Goal: Information Seeking & Learning: Find specific page/section

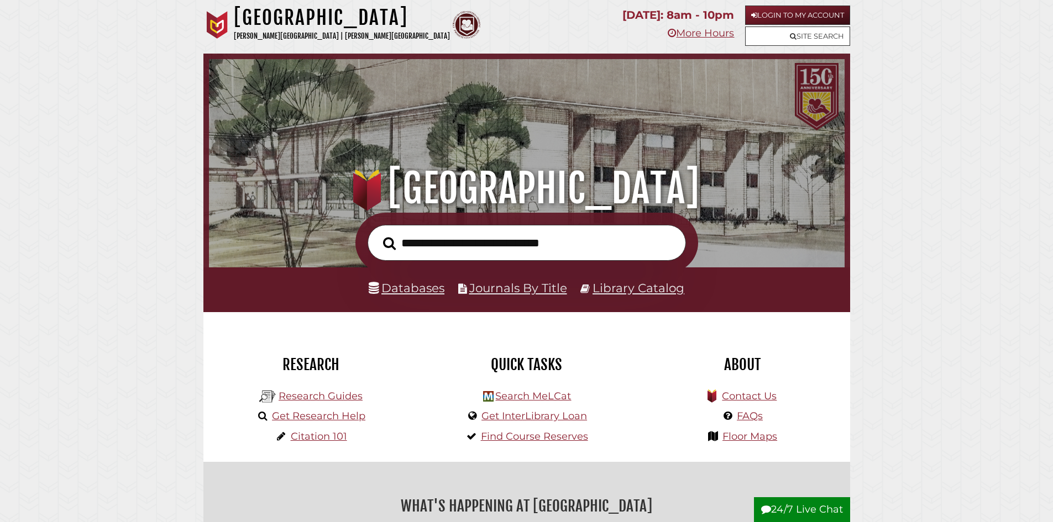
scroll to position [210, 630]
click at [408, 291] on link "Databases" at bounding box center [407, 288] width 76 height 14
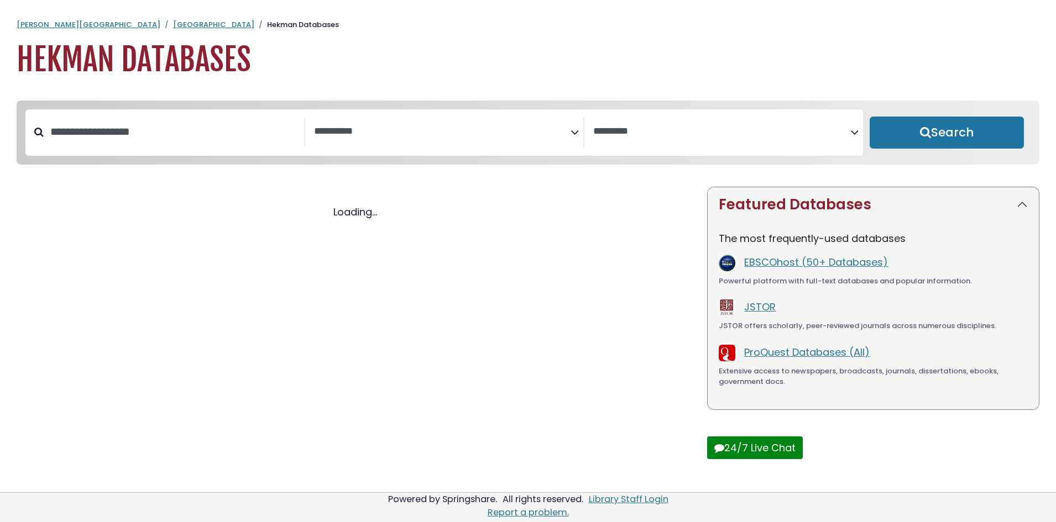
select select "Database Subject Filter"
select select "Database Vendors Filter"
select select "Database Subject Filter"
select select "Database Vendors Filter"
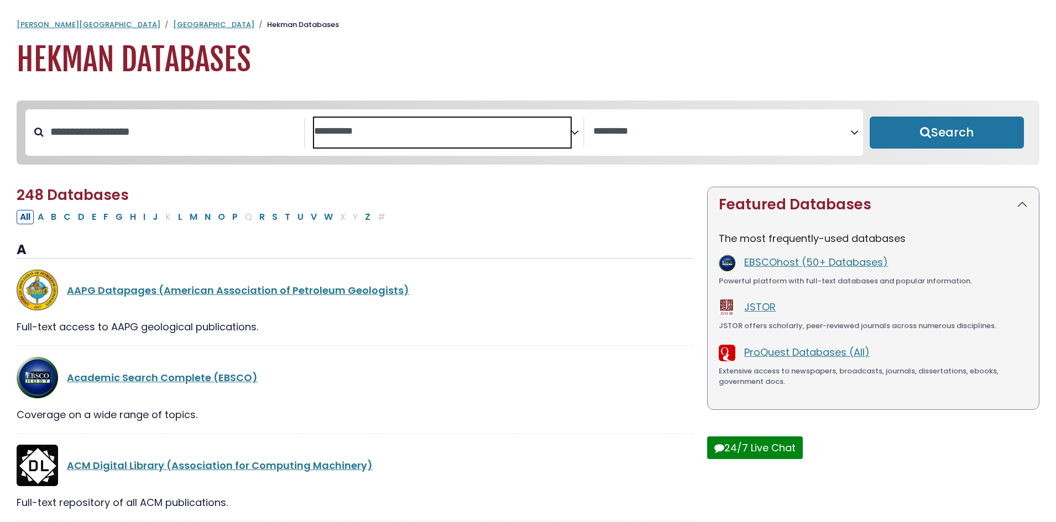
click at [548, 123] on span "Search filters" at bounding box center [442, 130] width 257 height 14
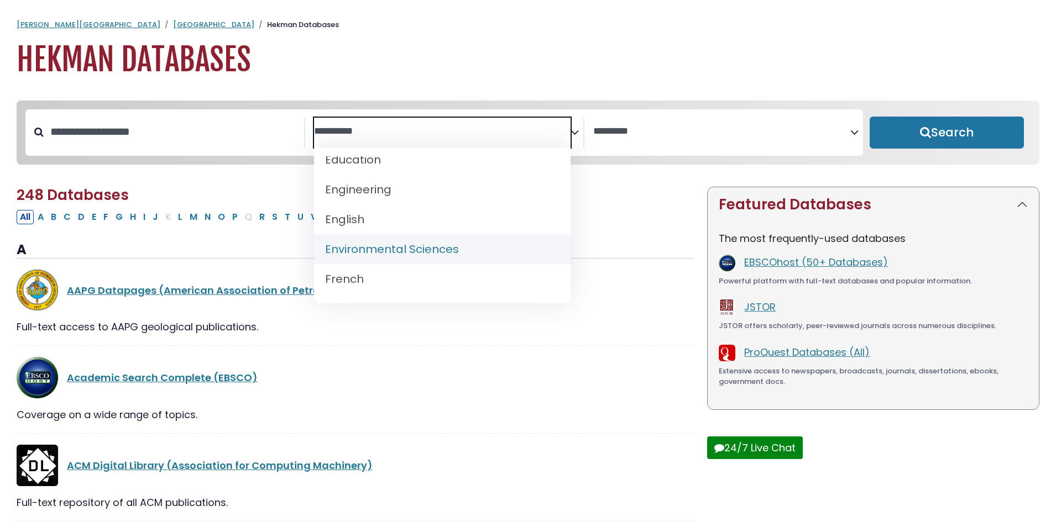
scroll to position [399, 0]
select select "*****"
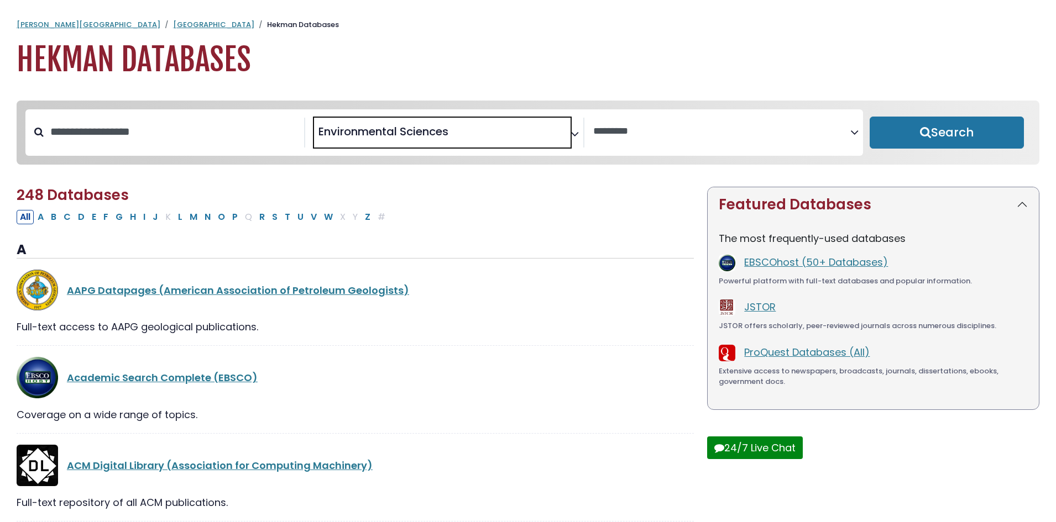
scroll to position [230, 0]
click at [905, 131] on button "Search" at bounding box center [946, 133] width 154 height 32
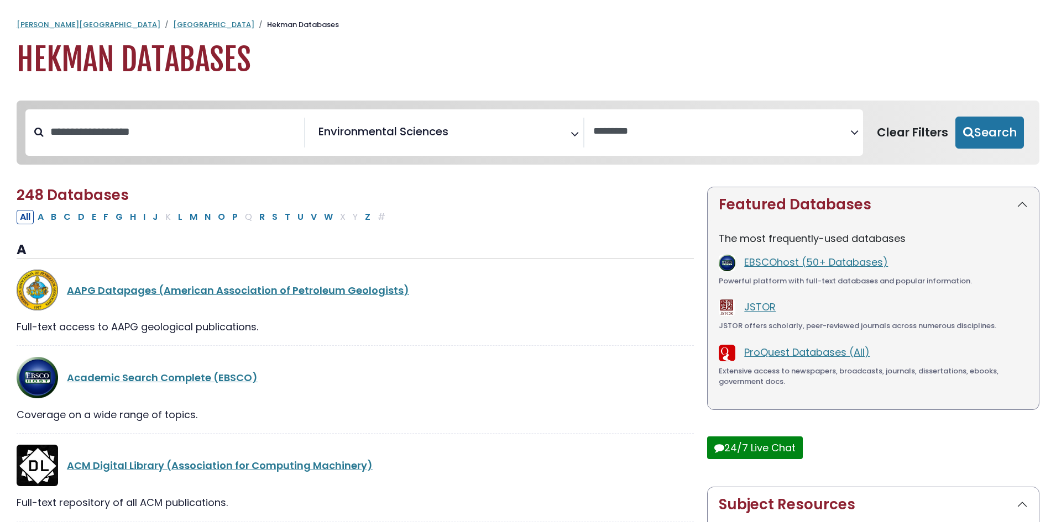
select select "Database Vendors Filter"
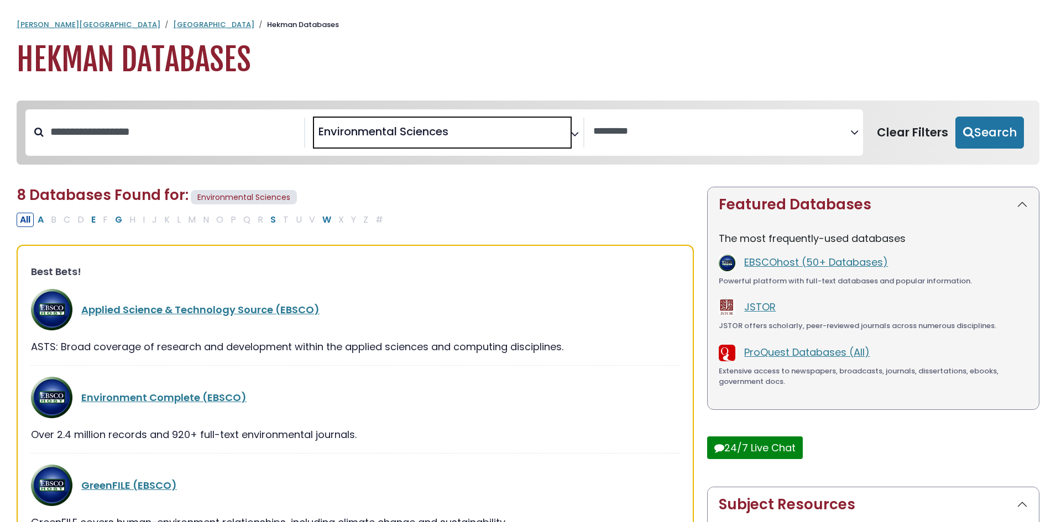
click at [539, 145] on span "× Environmental Sciences" at bounding box center [442, 133] width 257 height 30
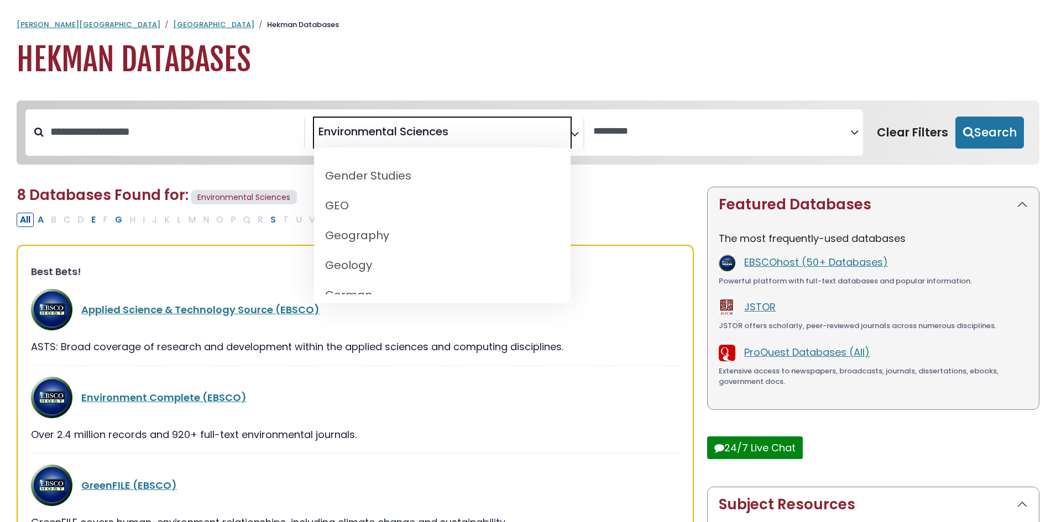
scroll to position [543, 0]
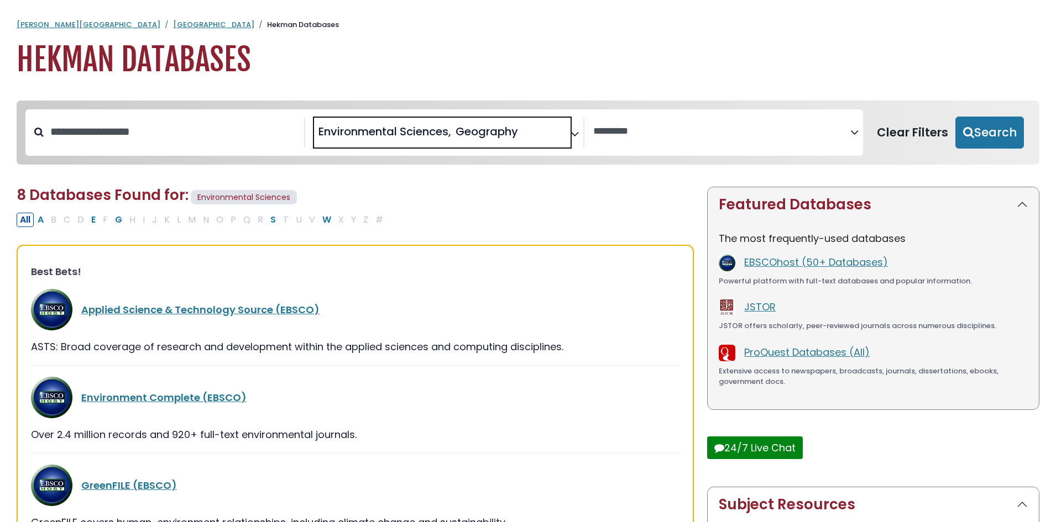
click at [457, 128] on li "× Geography" at bounding box center [484, 131] width 67 height 17
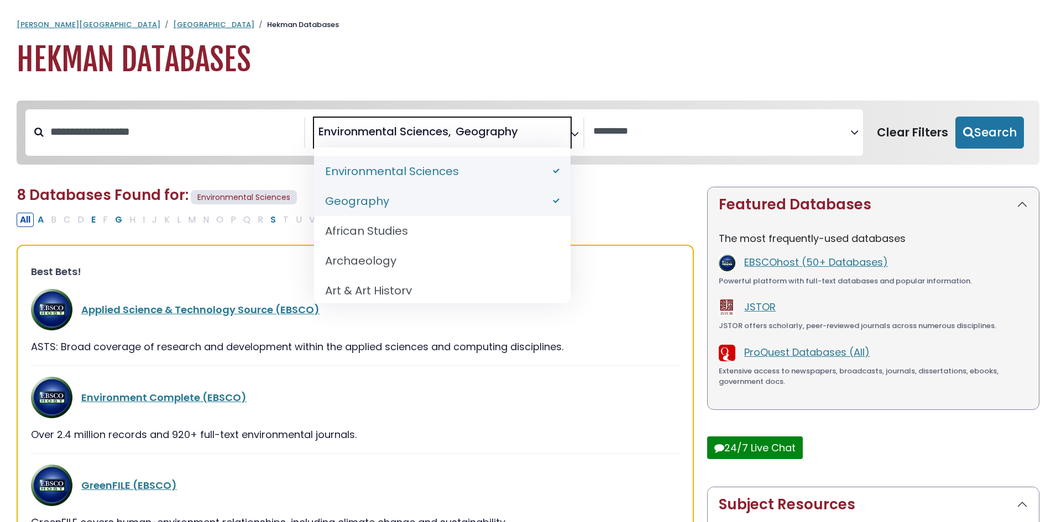
click at [445, 128] on span "Environmental Sciences" at bounding box center [384, 131] width 133 height 17
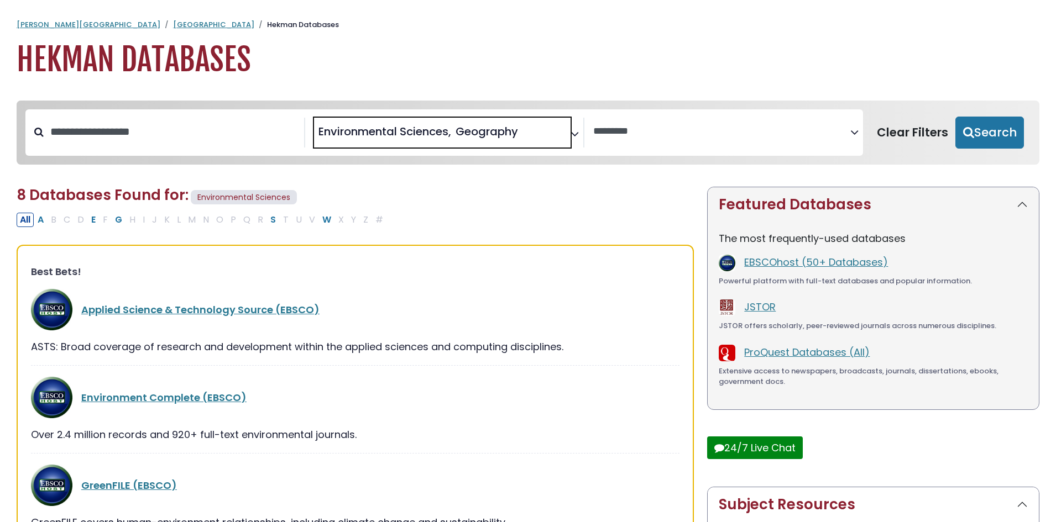
click at [497, 114] on div "**********" at bounding box center [443, 132] width 837 height 46
click at [506, 134] on span "Geography" at bounding box center [486, 131] width 62 height 17
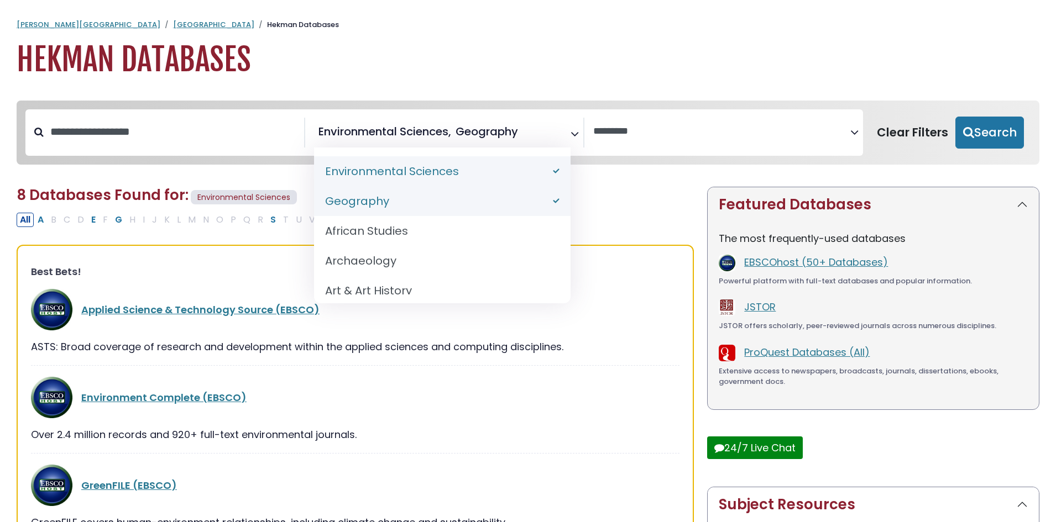
select select "*****"
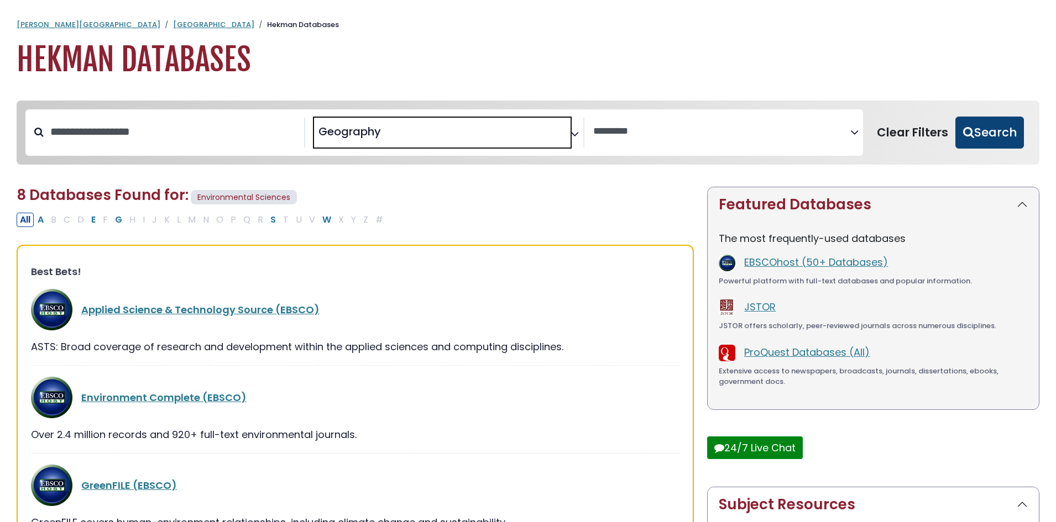
click at [986, 138] on button "Search" at bounding box center [989, 133] width 69 height 32
select select "Database Vendors Filter"
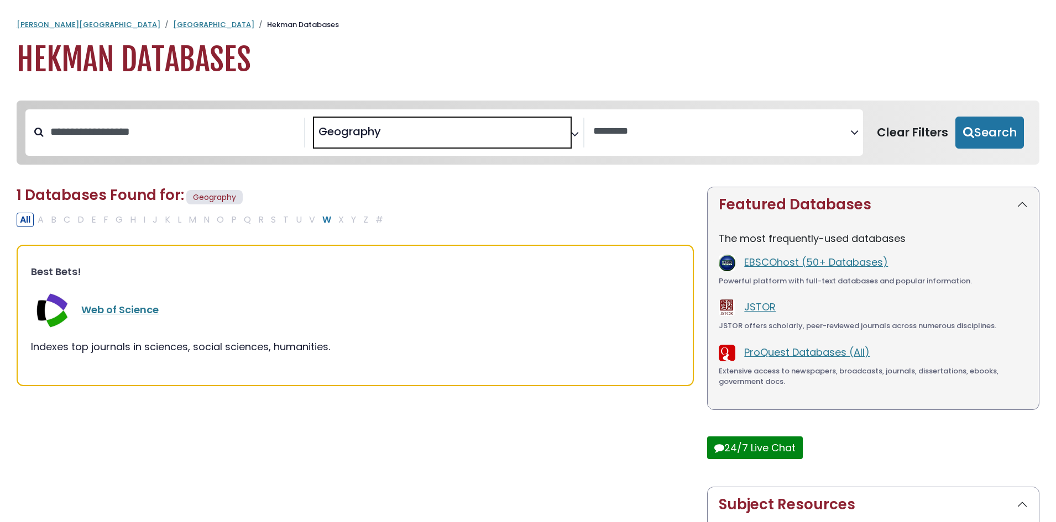
click at [481, 130] on span "× Geography" at bounding box center [442, 133] width 257 height 30
click at [444, 153] on div "**********" at bounding box center [443, 132] width 837 height 46
click at [452, 134] on textarea "Search" at bounding box center [442, 132] width 257 height 12
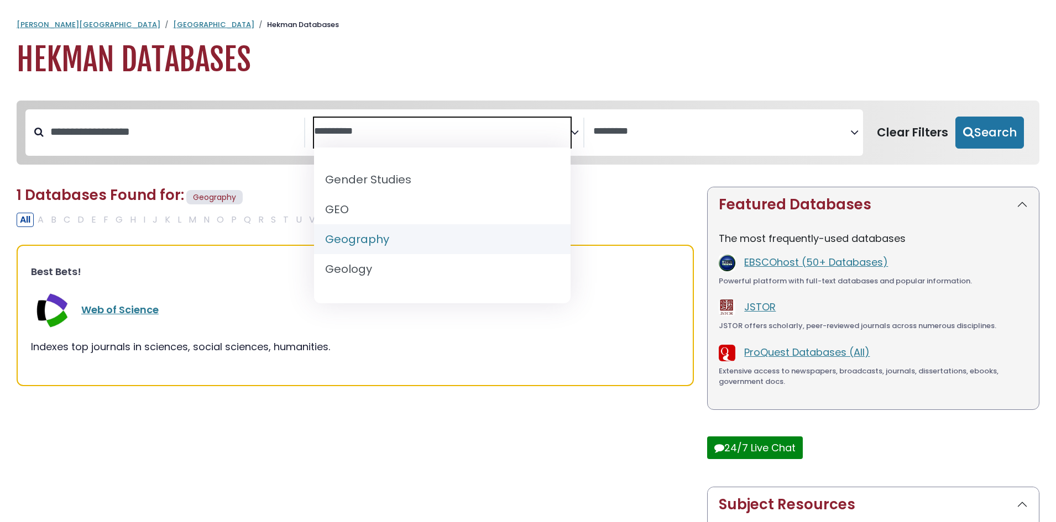
scroll to position [595, 0]
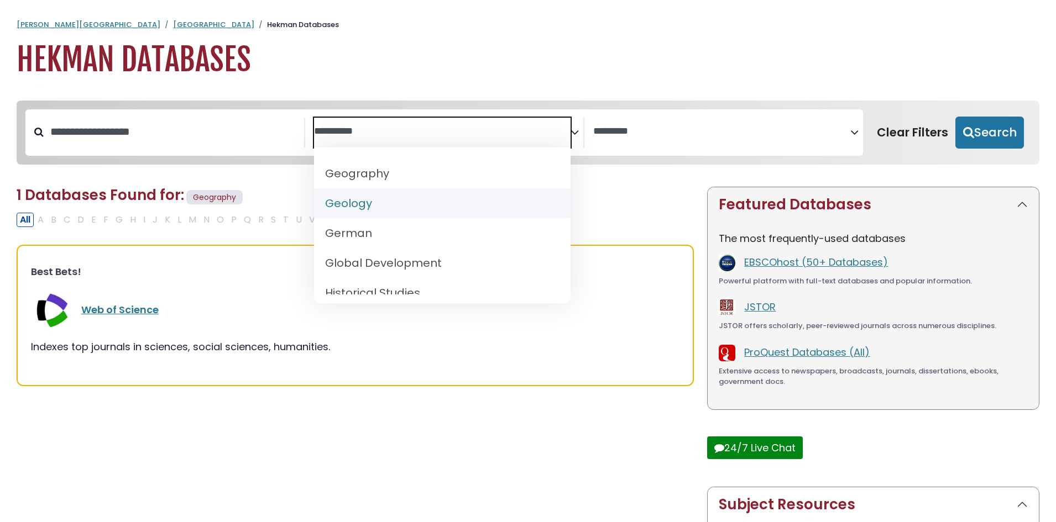
select select "*****"
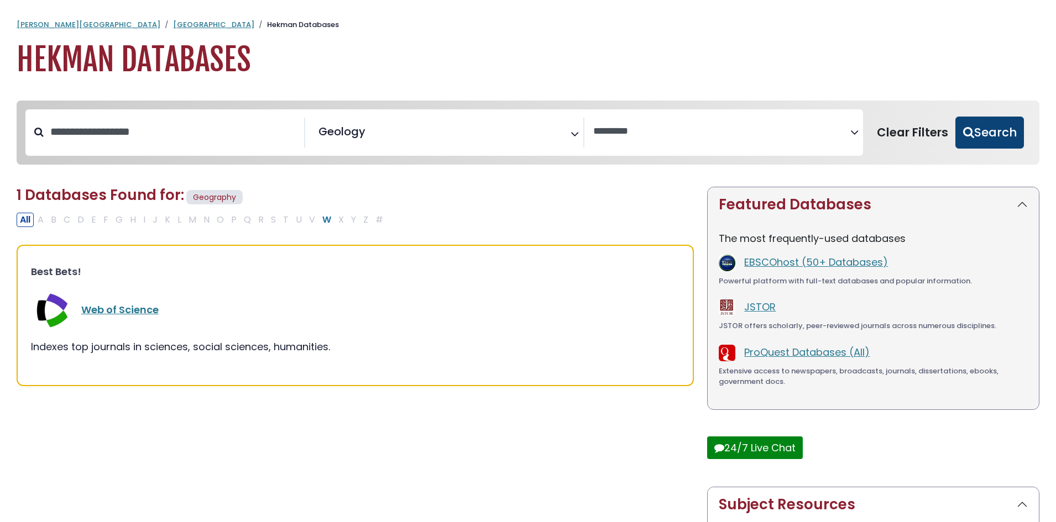
click at [1005, 117] on button "Search" at bounding box center [989, 133] width 69 height 32
select select "Database Vendors Filter"
